Goal: Connect with others: Connect with others

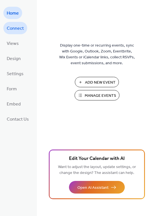
click at [22, 32] on span "Connect" at bounding box center [15, 28] width 17 height 9
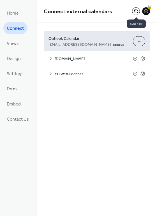
click at [136, 11] on button at bounding box center [136, 11] width 8 height 8
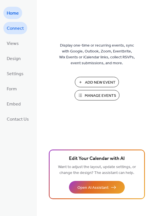
click at [17, 33] on span "Connect" at bounding box center [15, 28] width 17 height 9
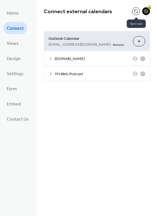
click at [136, 11] on button at bounding box center [136, 11] width 8 height 8
click at [134, 12] on button at bounding box center [136, 11] width 8 height 8
